Goal: Task Accomplishment & Management: Manage account settings

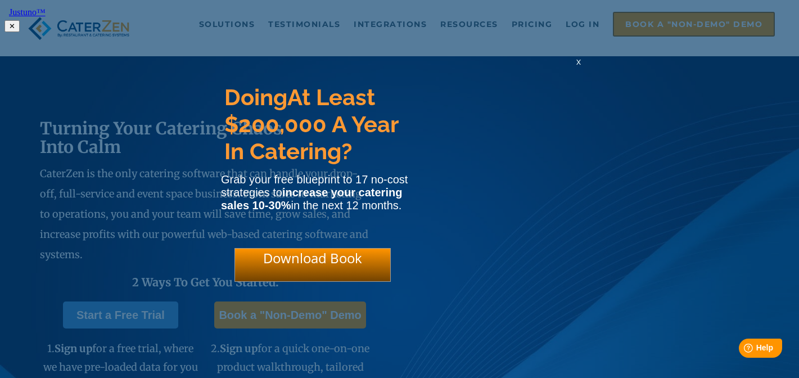
click at [580, 23] on html "Justuno™ ✕ Doing At Least $200,000 A Year In Catering? Grab your free blueprint…" at bounding box center [399, 18] width 799 height 37
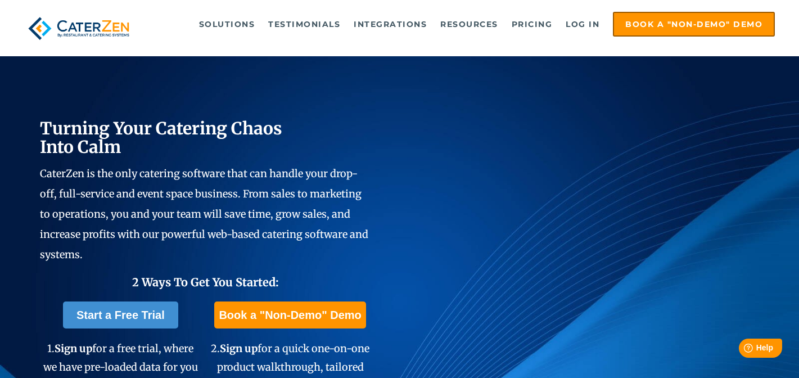
click at [580, 23] on link "Log in" at bounding box center [582, 24] width 45 height 22
click at [588, 18] on link "Log in" at bounding box center [582, 24] width 45 height 22
